Goal: Check status: Check status

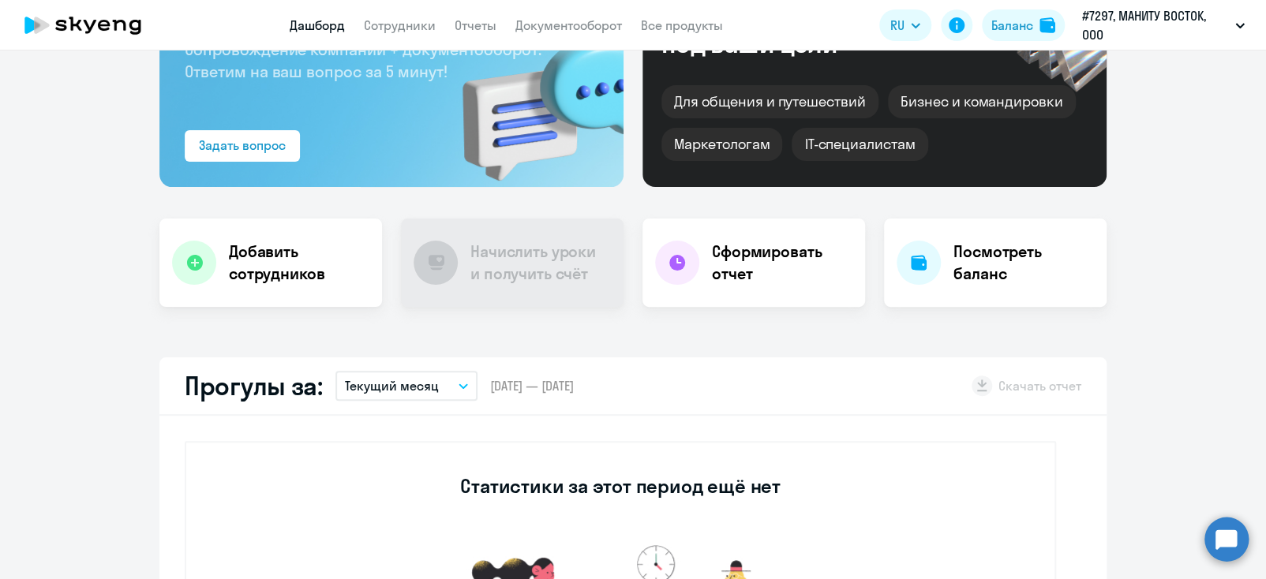
scroll to position [158, 0]
click at [922, 271] on div at bounding box center [918, 262] width 44 height 44
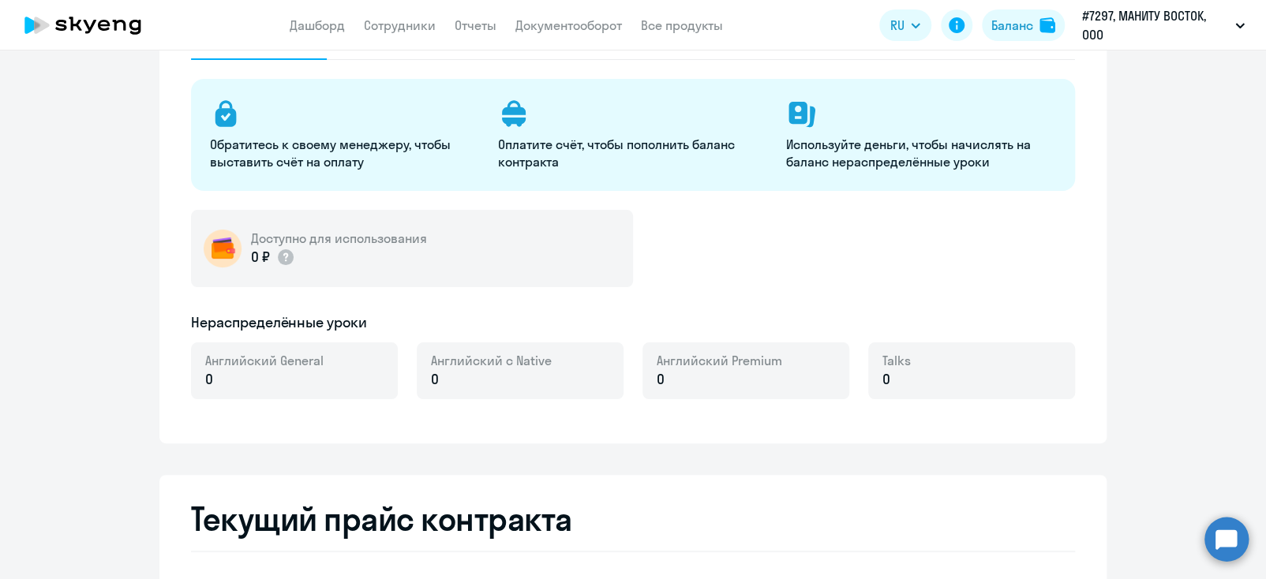
select select "english_adult_not_native_speaker"
